Goal: Find specific page/section

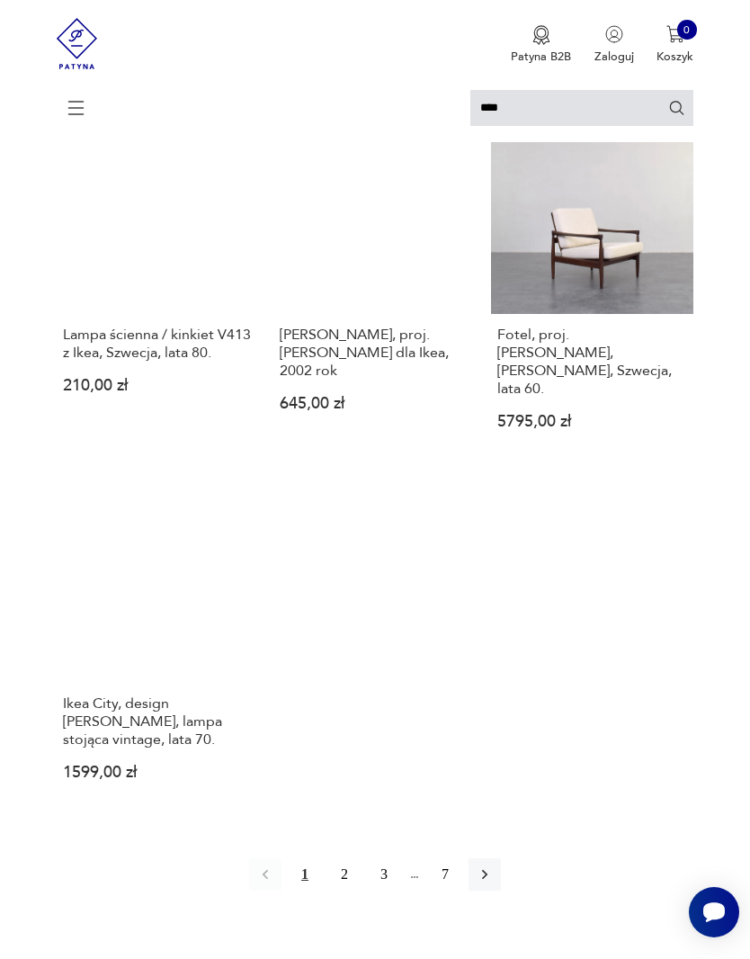
scroll to position [1707, 0]
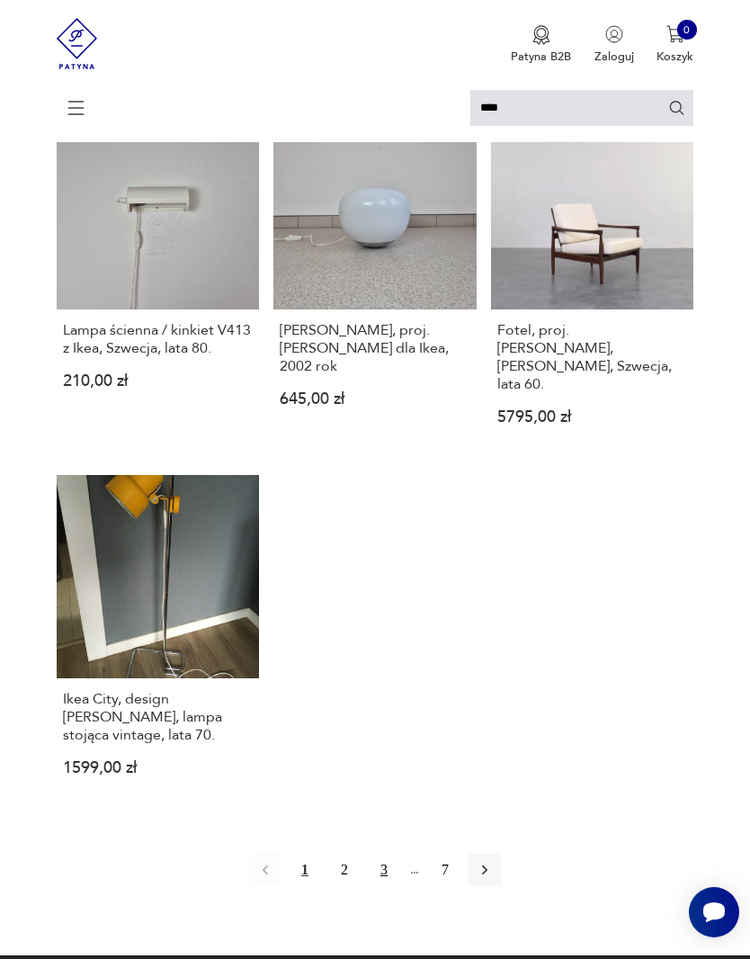
click at [368, 886] on button "3" at bounding box center [384, 870] width 32 height 32
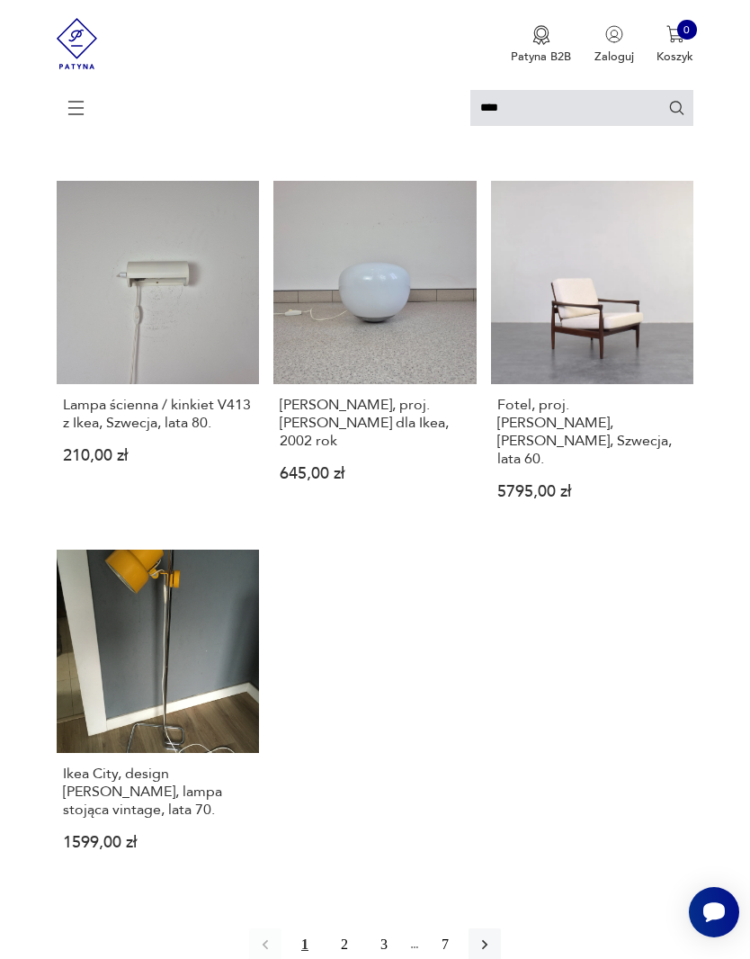
scroll to position [1949, 0]
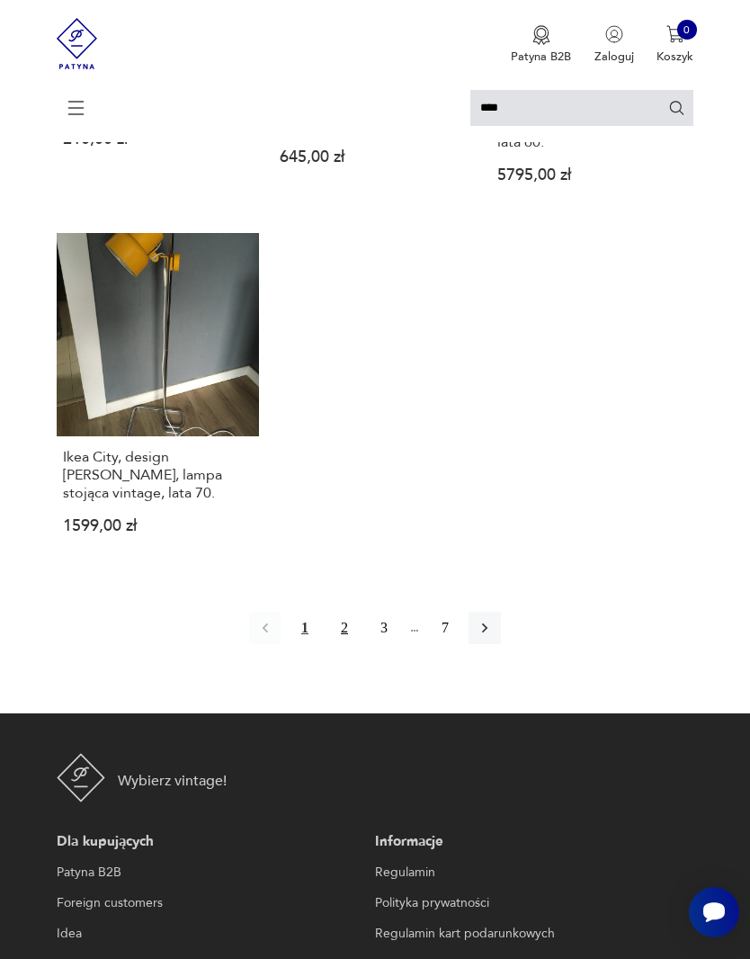
click at [342, 644] on button "2" at bounding box center [344, 628] width 32 height 32
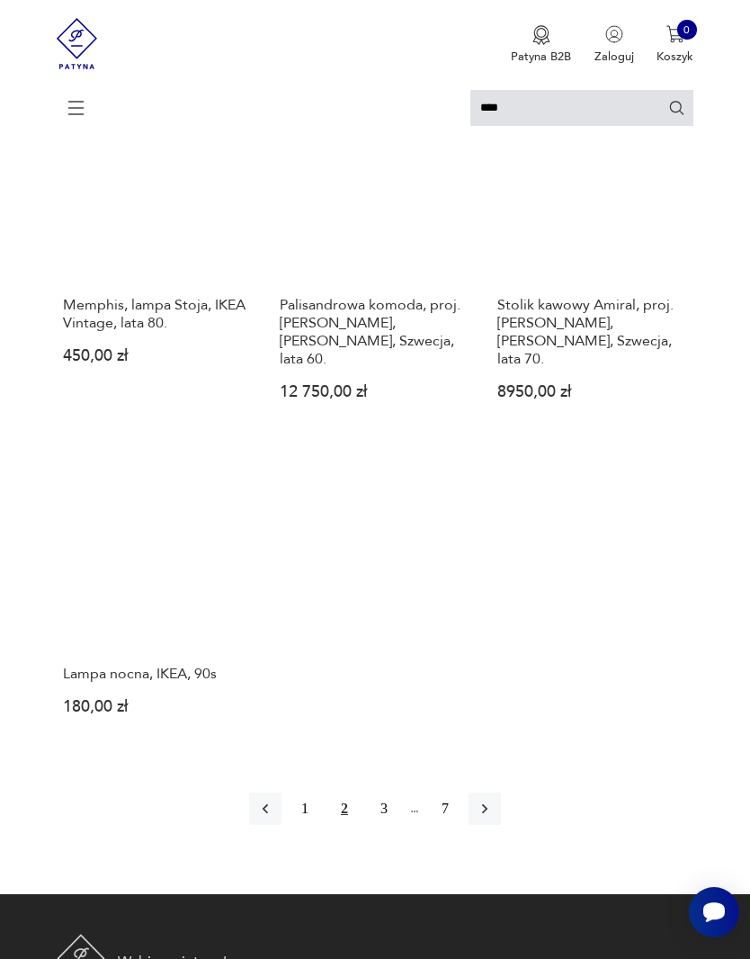
scroll to position [1755, 0]
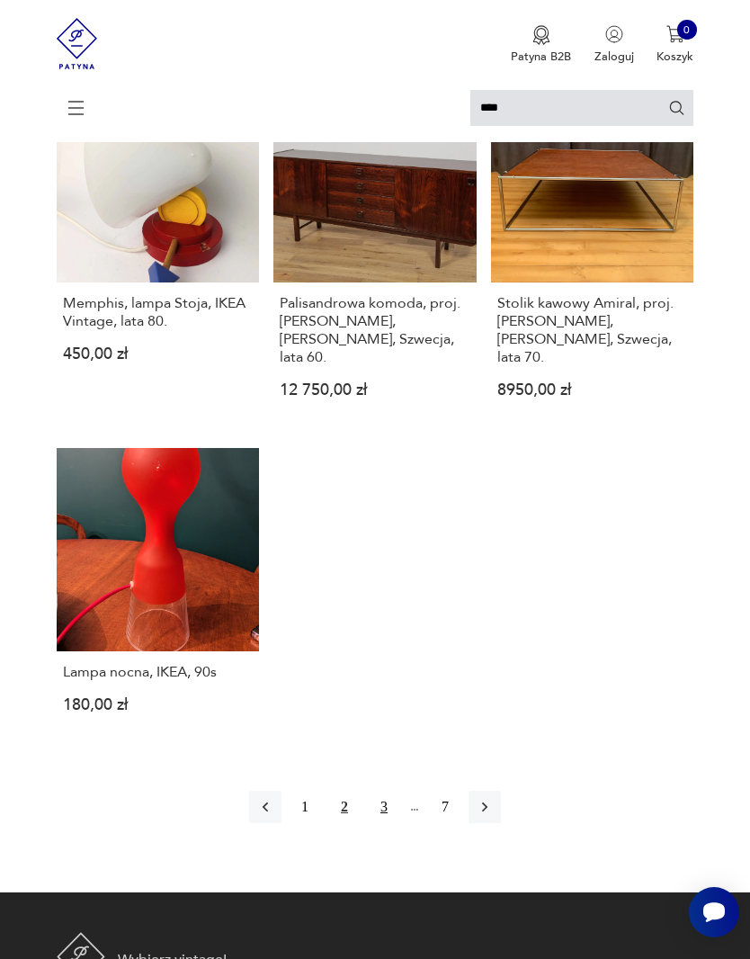
click at [386, 823] on button "3" at bounding box center [384, 807] width 32 height 32
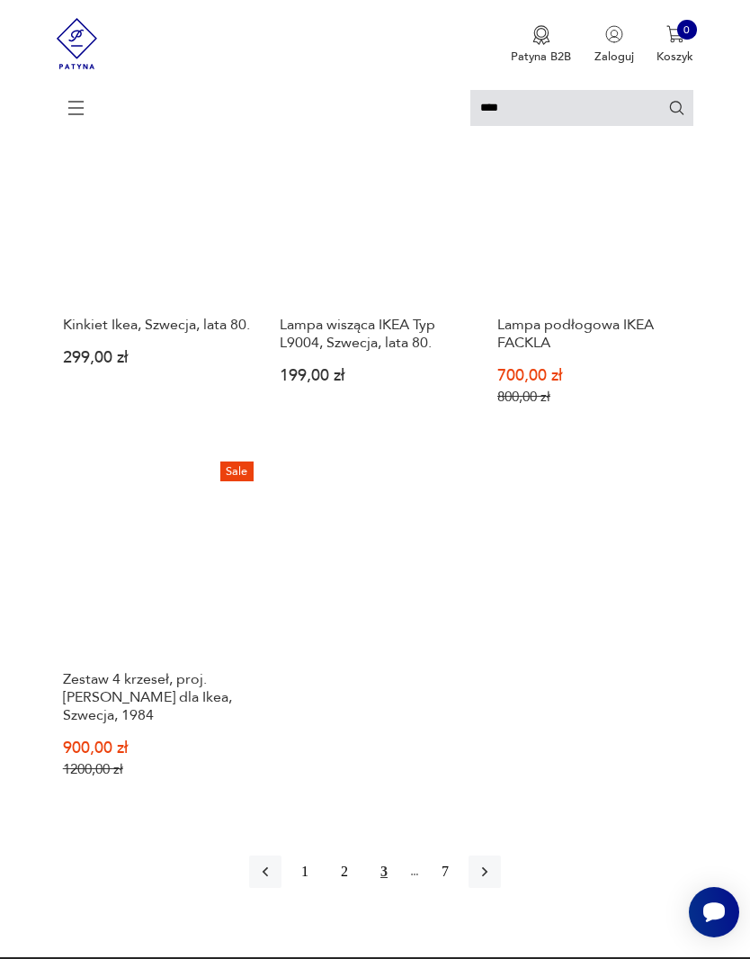
scroll to position [1773, 0]
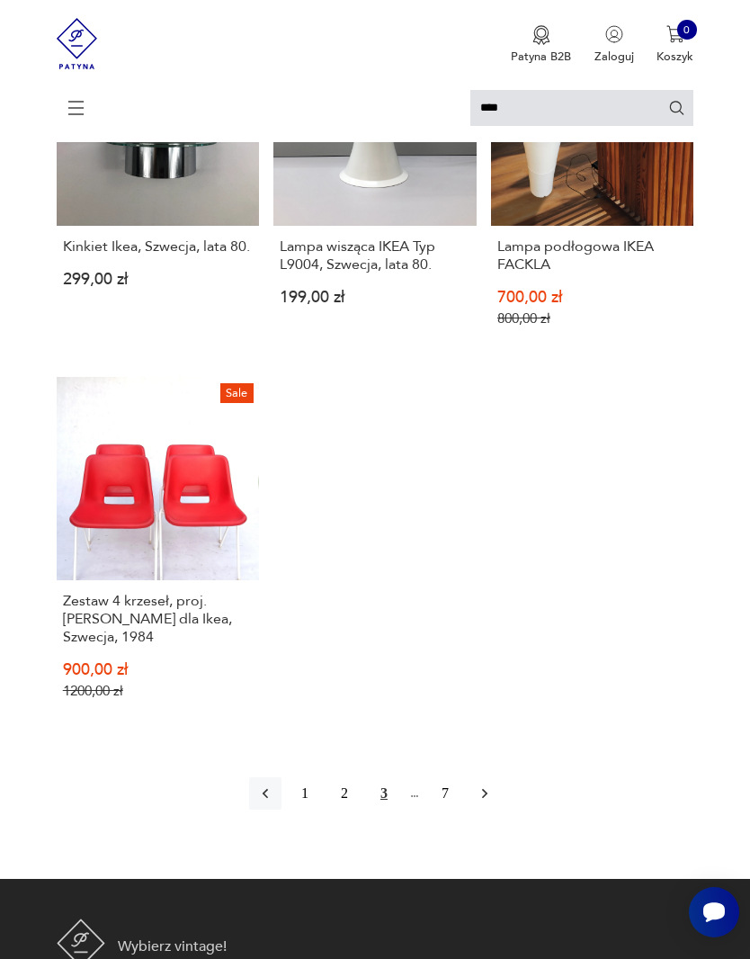
click at [494, 803] on icon "button" at bounding box center [485, 794] width 18 height 18
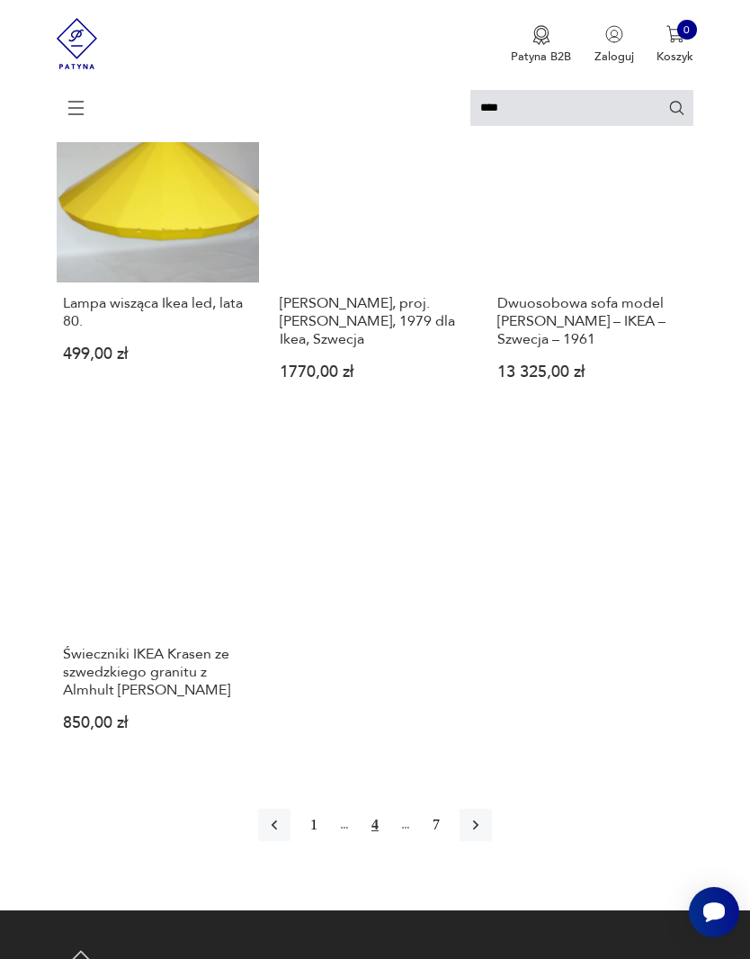
scroll to position [1753, 0]
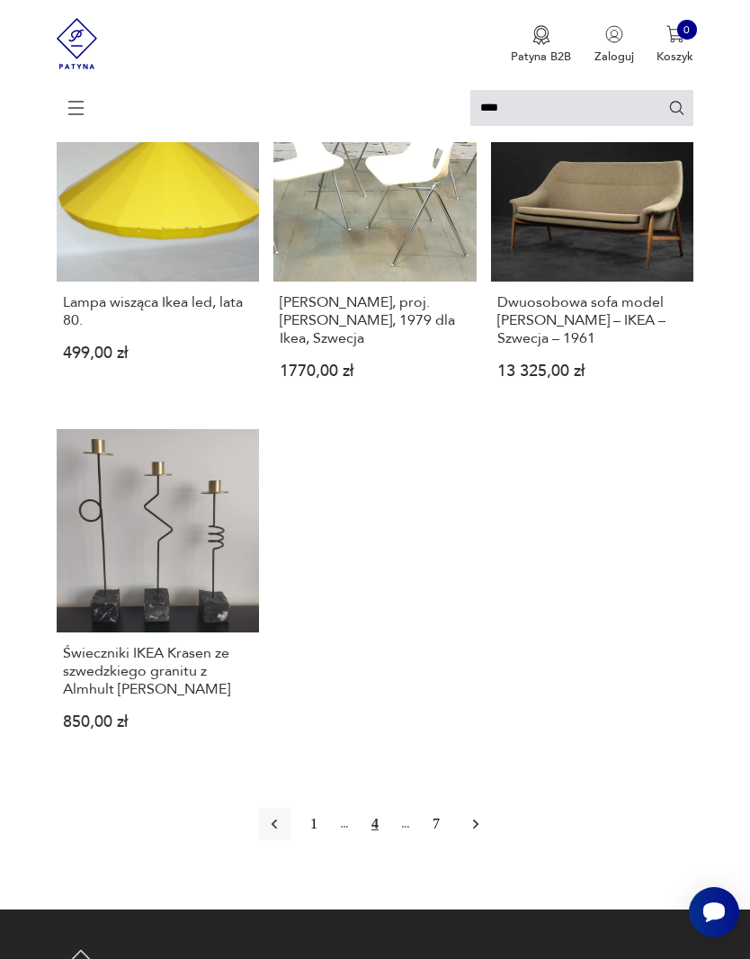
click at [479, 830] on icon "button" at bounding box center [475, 825] width 5 height 10
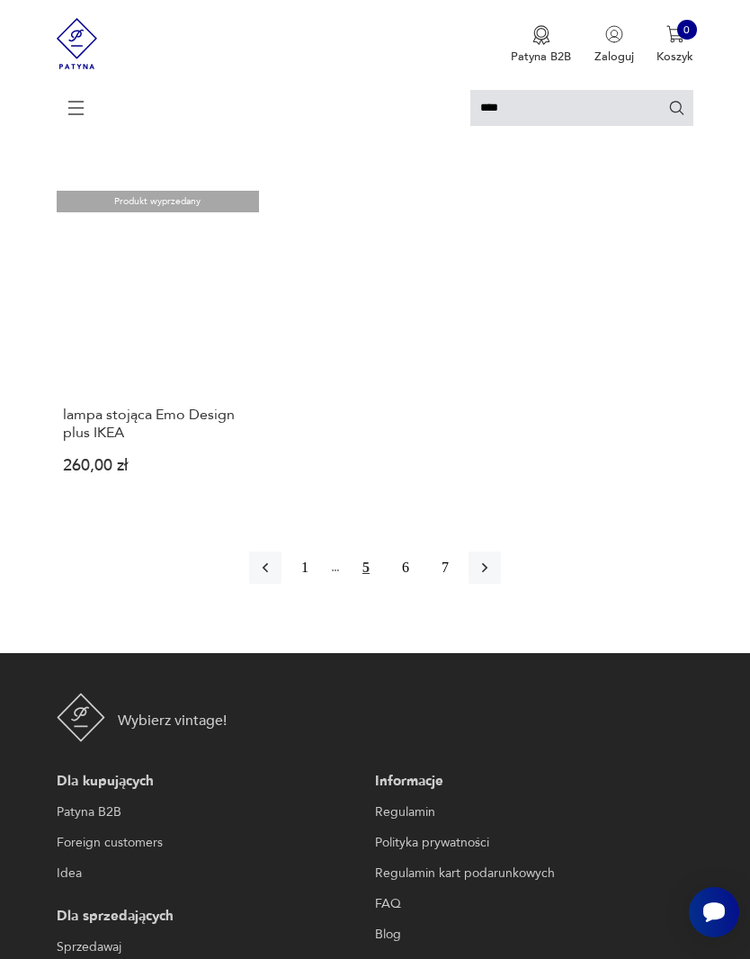
scroll to position [1950, 0]
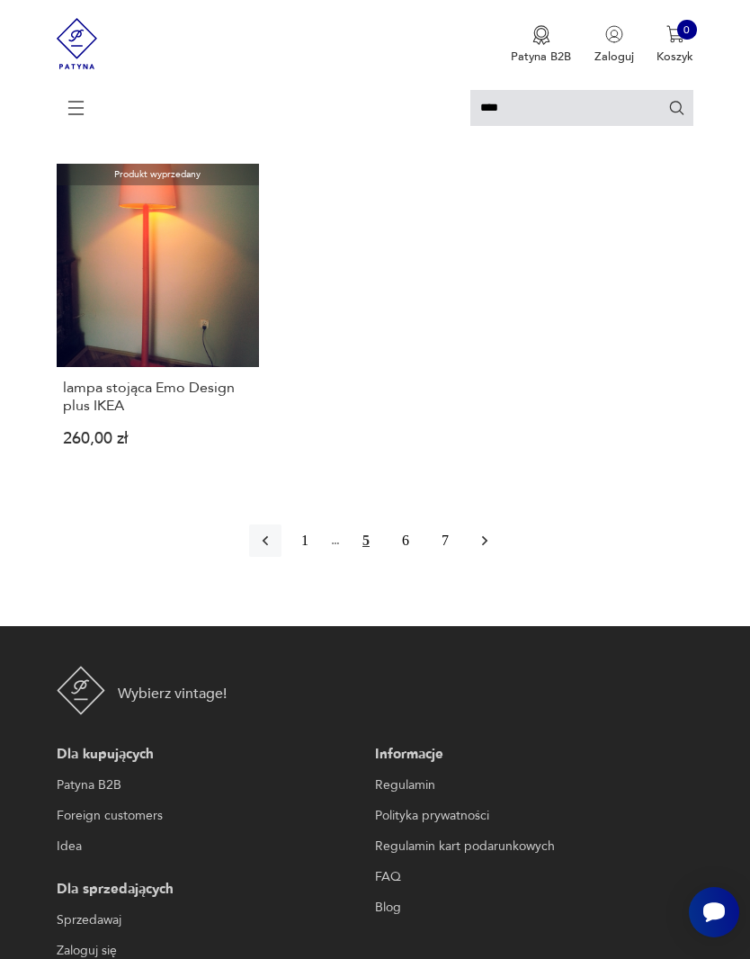
click at [494, 550] on icon "button" at bounding box center [485, 541] width 18 height 18
